Goal: Task Accomplishment & Management: Manage account settings

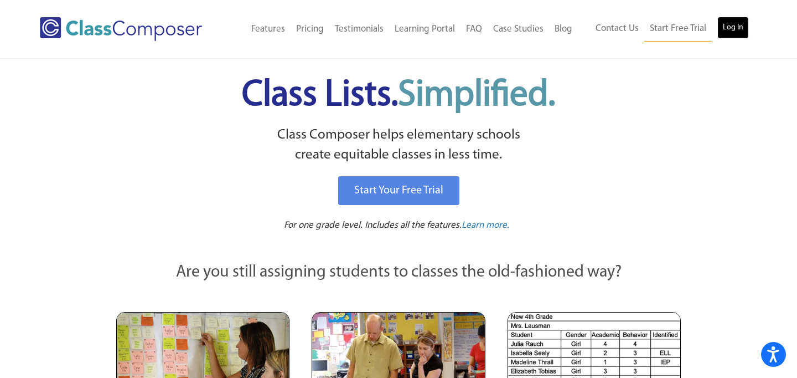
click at [744, 25] on link "Log In" at bounding box center [734, 28] width 32 height 22
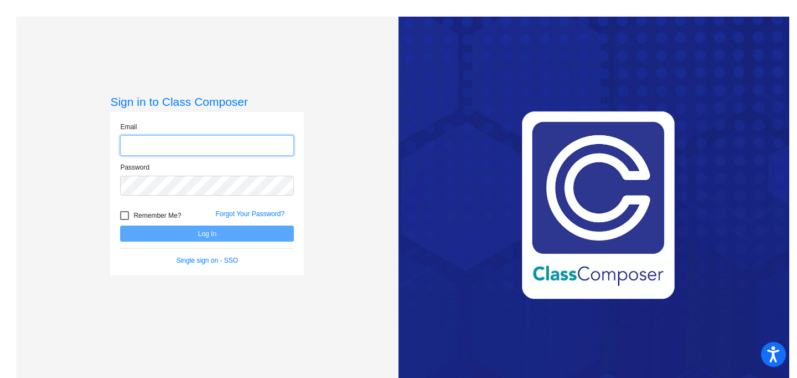
type input "l"
type input "[EMAIL_ADDRESS][PERSON_NAME][DOMAIN_NAME]"
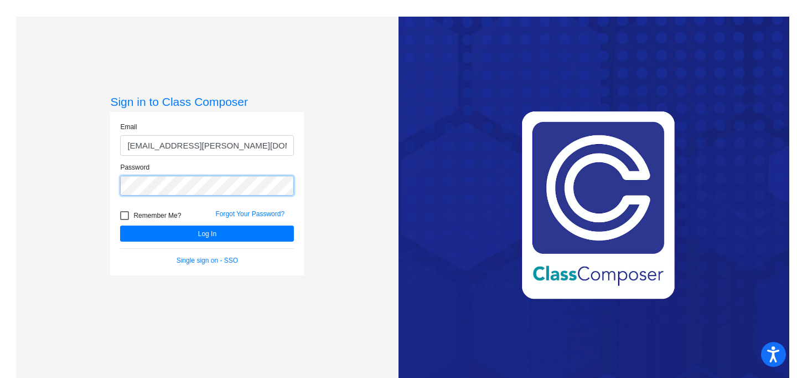
click at [120, 225] on button "Log In" at bounding box center [207, 233] width 174 height 16
